Goal: Transaction & Acquisition: Purchase product/service

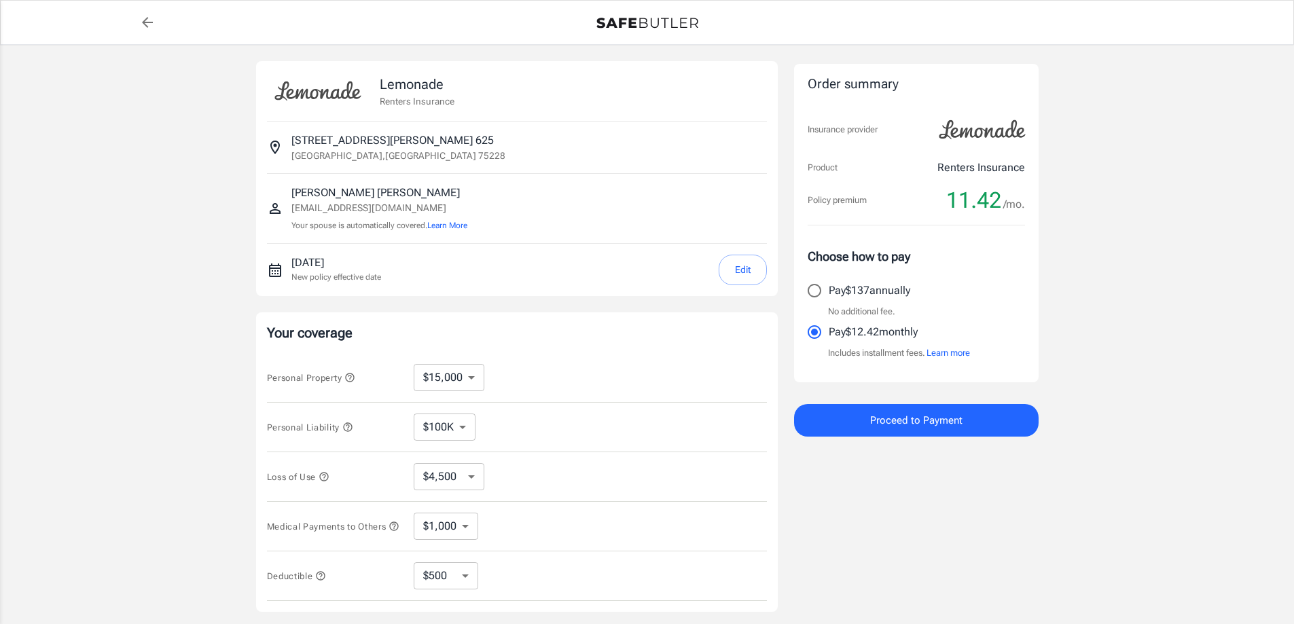
select select "15000"
select select "500"
click at [715, 266] on div "September 17, 2025 New policy effective date Edit" at bounding box center [529, 270] width 476 height 31
click at [745, 267] on button "Edit" at bounding box center [743, 270] width 48 height 31
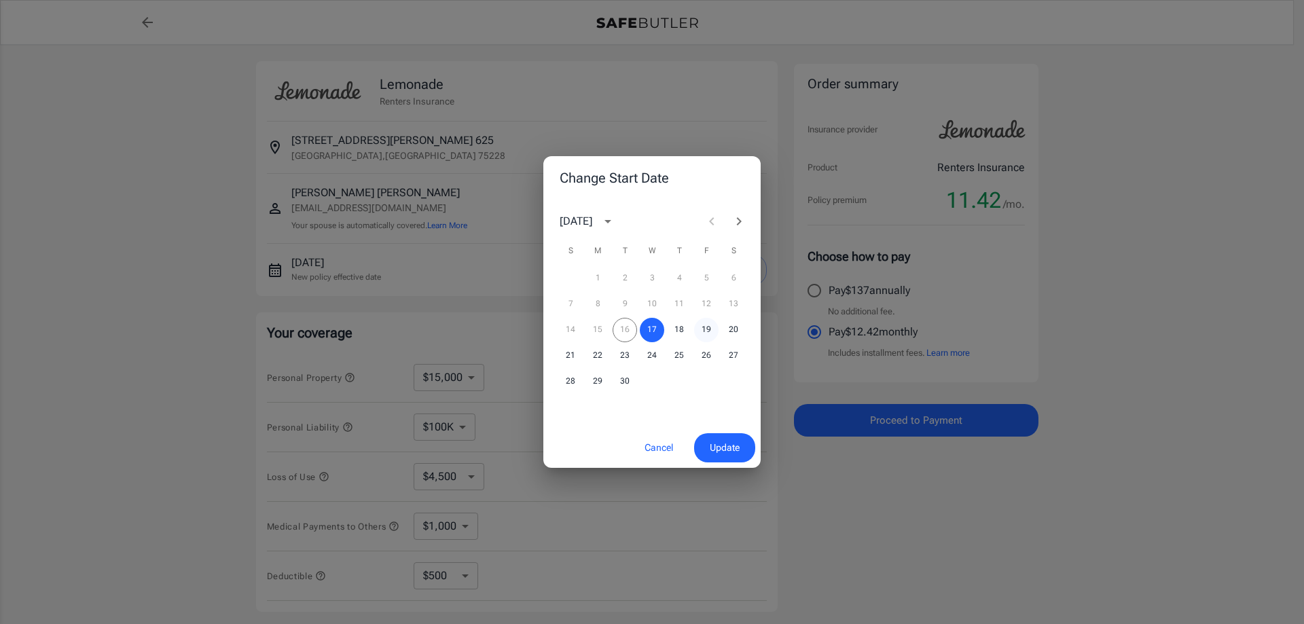
click at [710, 325] on button "19" at bounding box center [706, 330] width 24 height 24
click at [720, 436] on button "Update" at bounding box center [724, 447] width 61 height 29
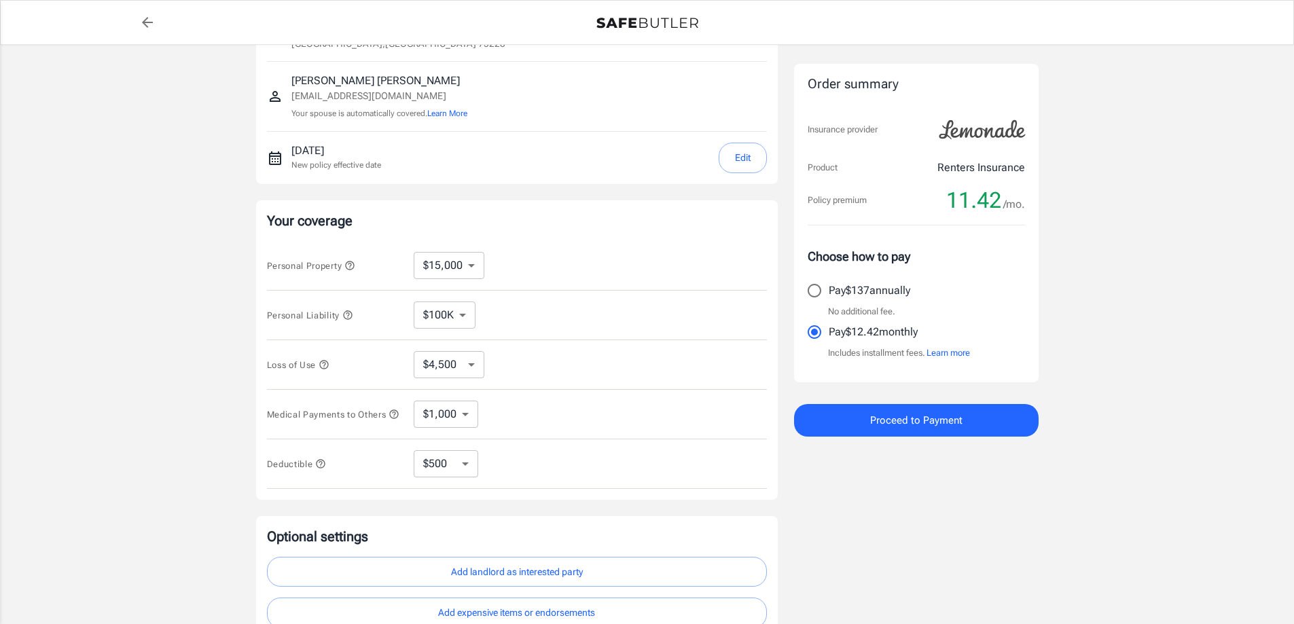
scroll to position [136, 0]
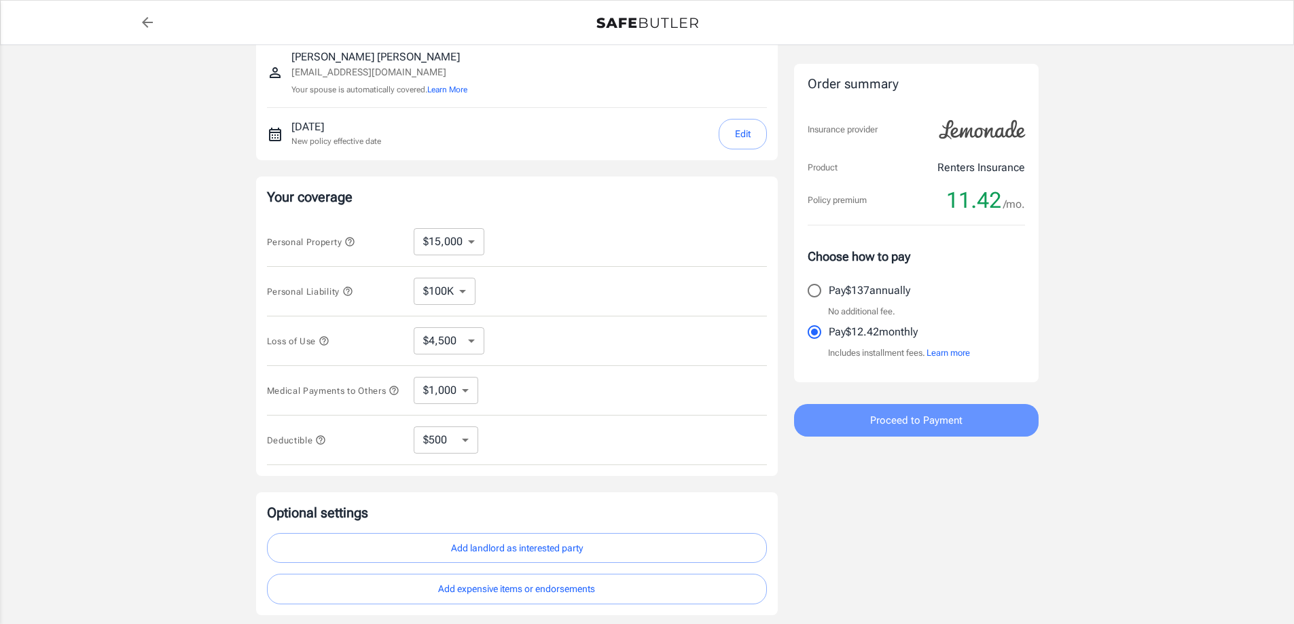
click at [930, 418] on span "Proceed to Payment" at bounding box center [916, 421] width 92 height 18
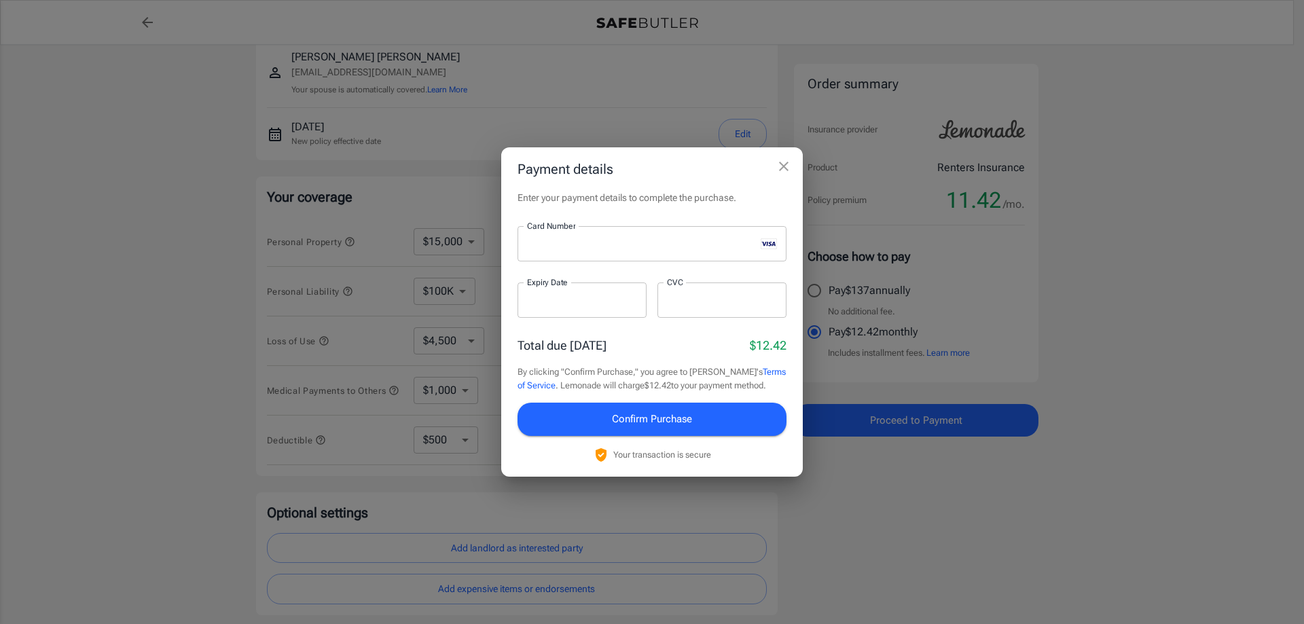
click at [1172, 495] on div "Payment details Enter your payment details to complete the purchase. Card Numbe…" at bounding box center [652, 312] width 1304 height 624
click at [597, 426] on button "Confirm Purchase" at bounding box center [652, 419] width 269 height 33
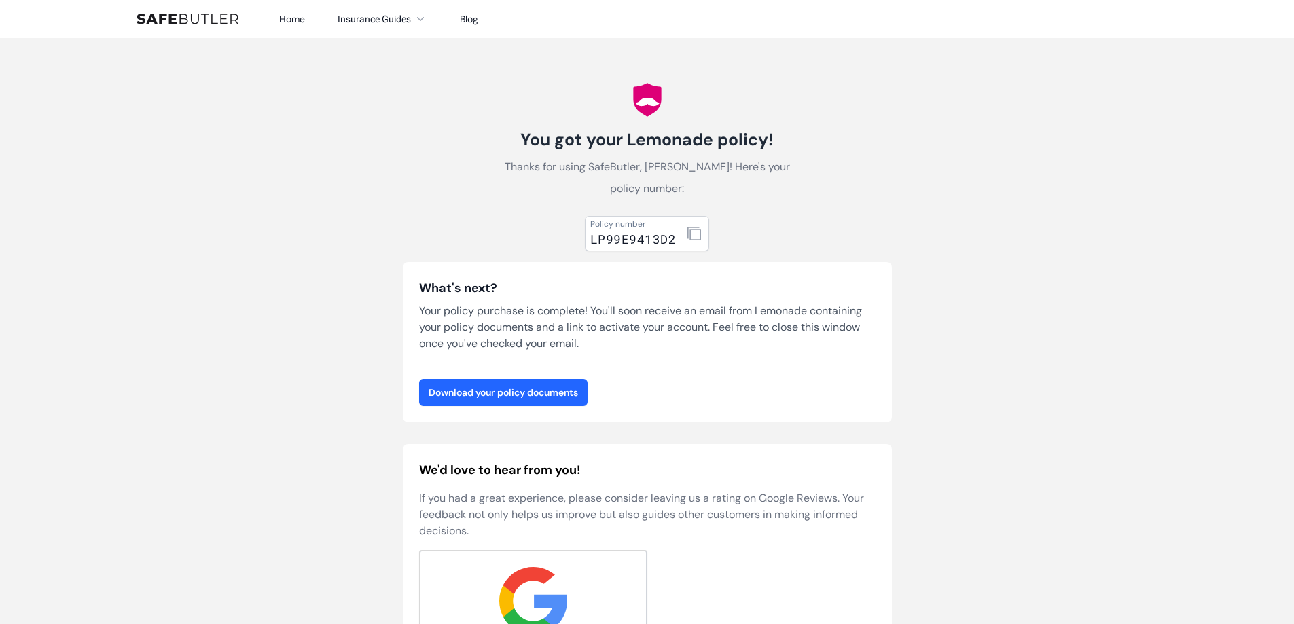
click at [518, 404] on link "Download your policy documents" at bounding box center [503, 392] width 168 height 27
